Goal: Transaction & Acquisition: Purchase product/service

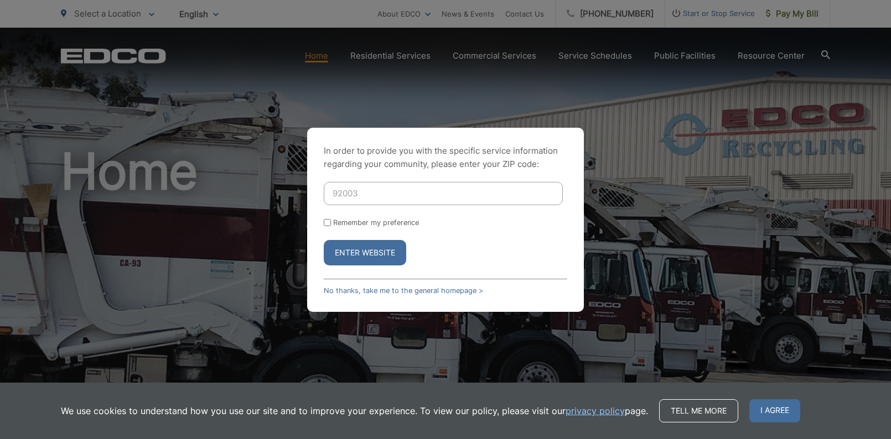
type input "92003"
click at [360, 253] on button "Enter Website" at bounding box center [365, 252] width 82 height 25
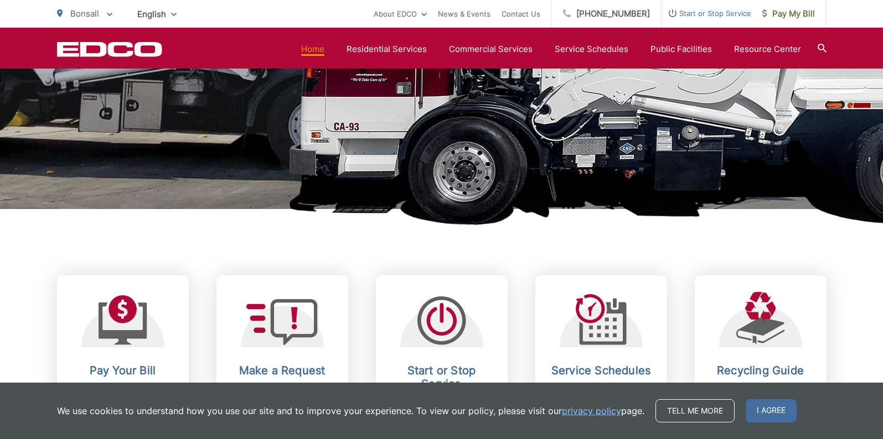
scroll to position [330, 0]
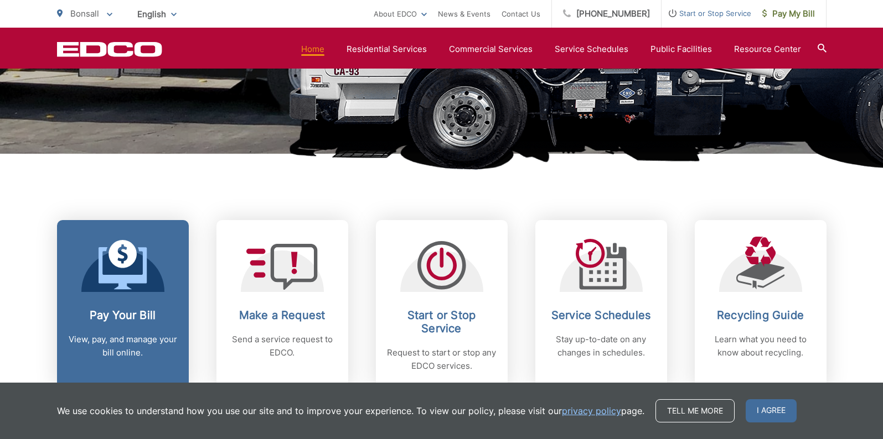
click at [127, 311] on h2 "Pay Your Bill" at bounding box center [123, 315] width 110 height 13
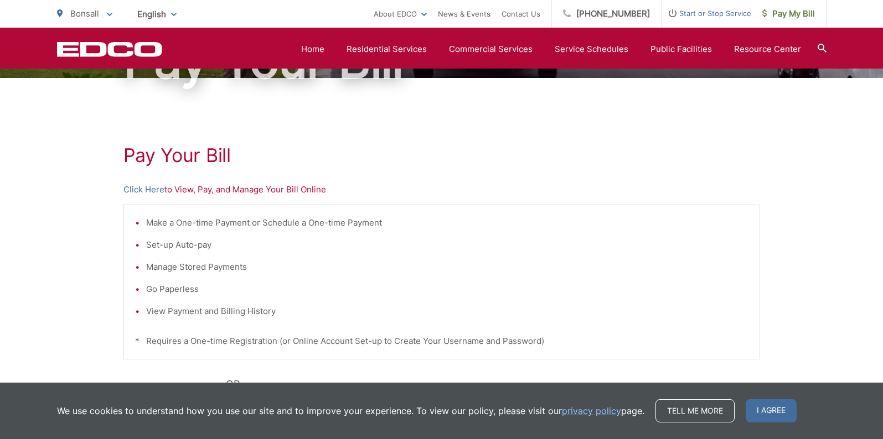
scroll to position [128, 0]
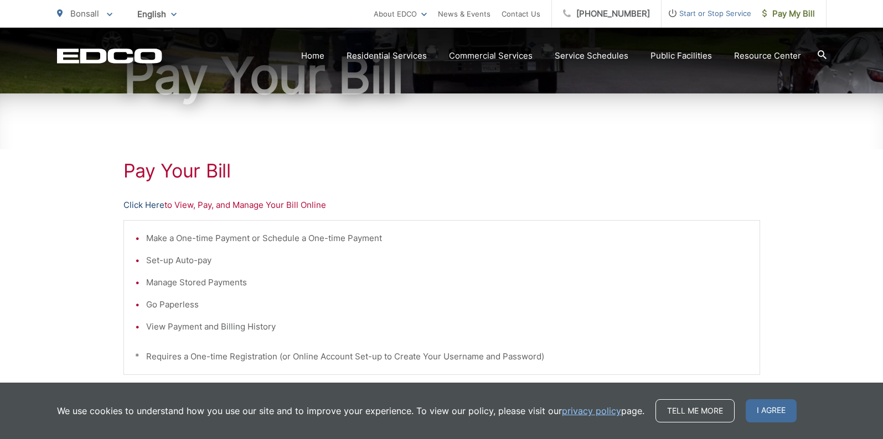
click at [138, 203] on link "Click Here" at bounding box center [143, 205] width 41 height 13
click at [146, 206] on link "Click Here" at bounding box center [143, 205] width 41 height 13
click at [133, 205] on link "Click Here" at bounding box center [143, 205] width 41 height 13
